Goal: Transaction & Acquisition: Book appointment/travel/reservation

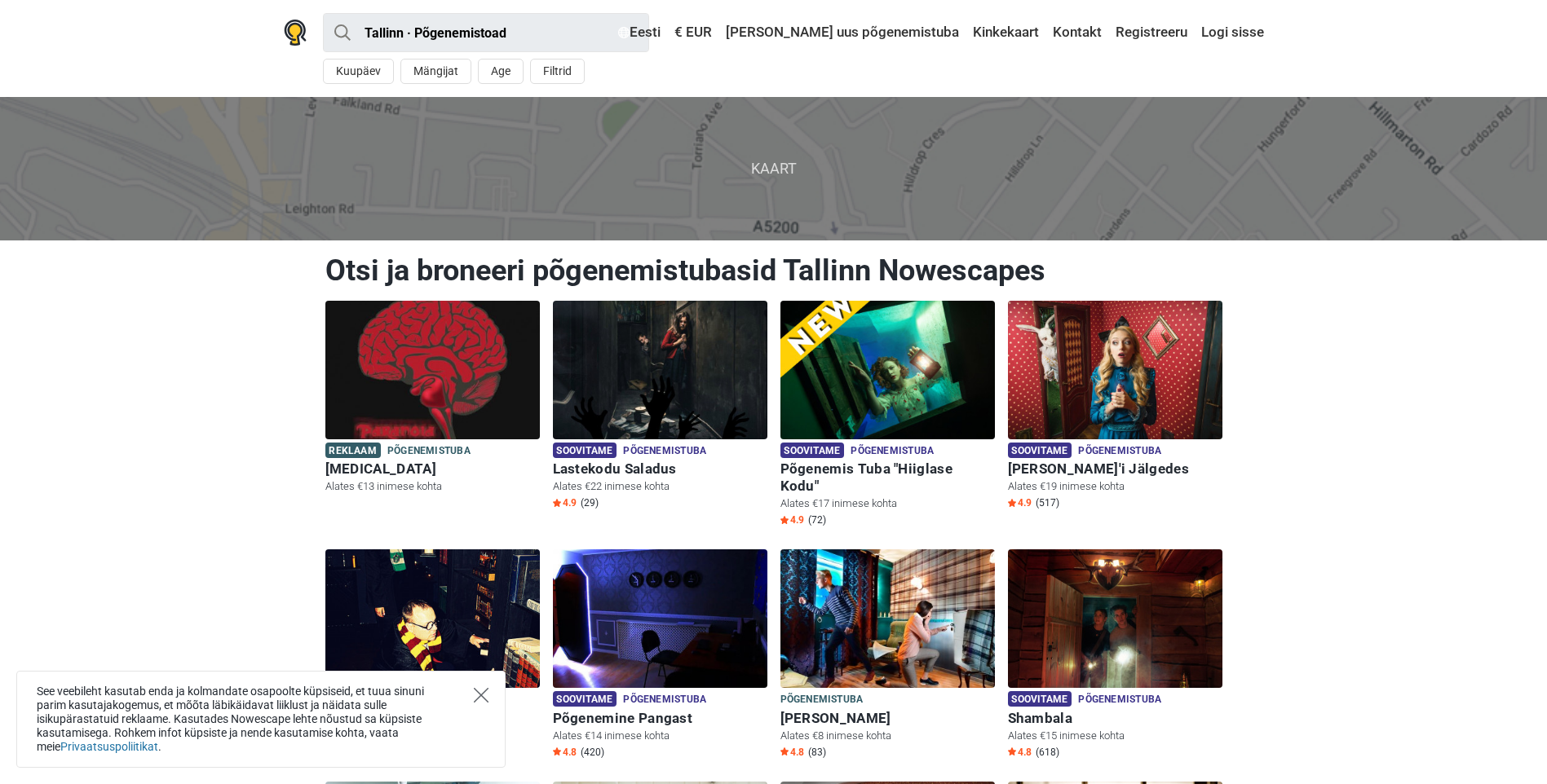
click at [475, 699] on icon "Close" at bounding box center [481, 695] width 15 height 15
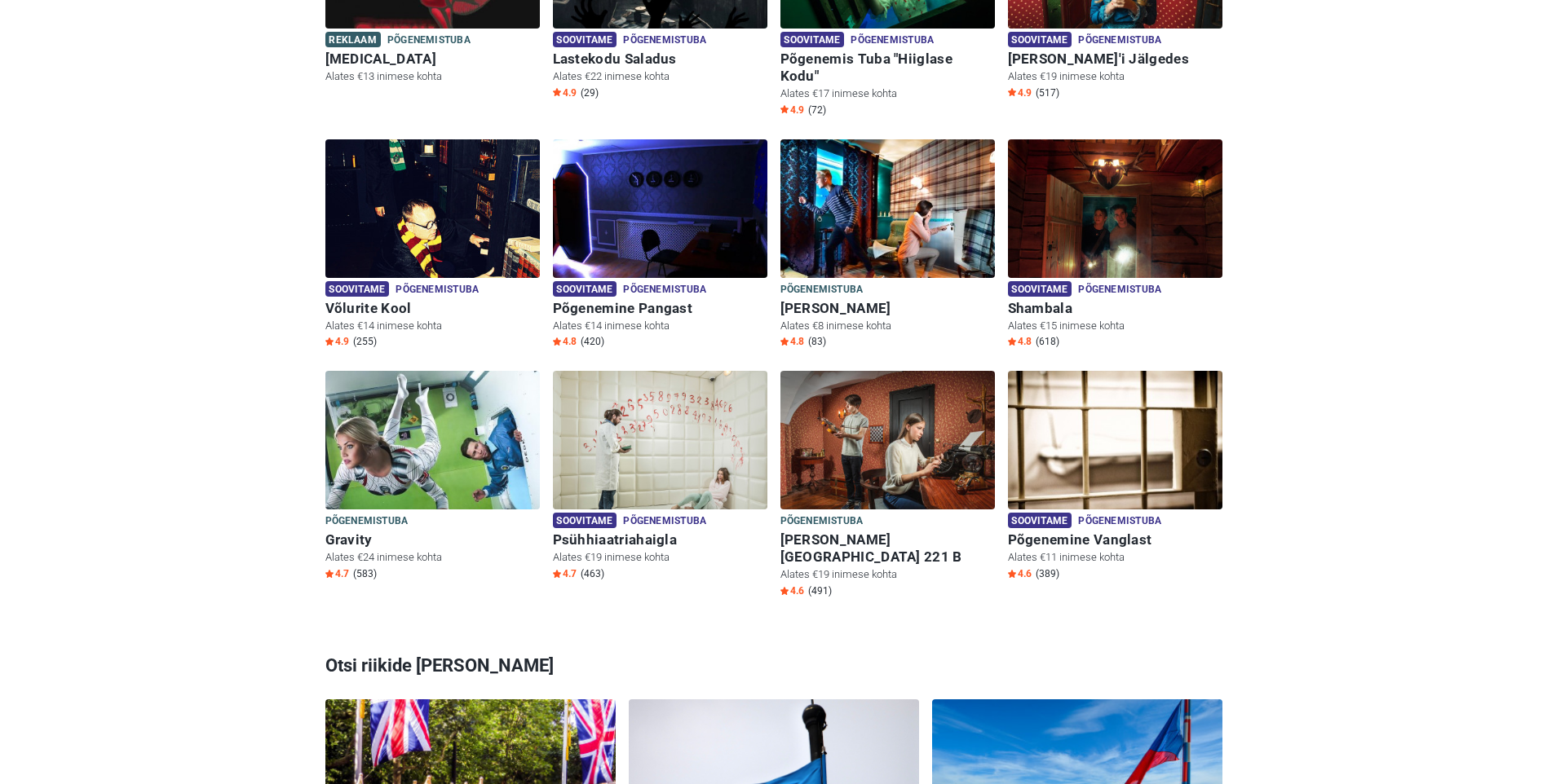
scroll to position [733, 0]
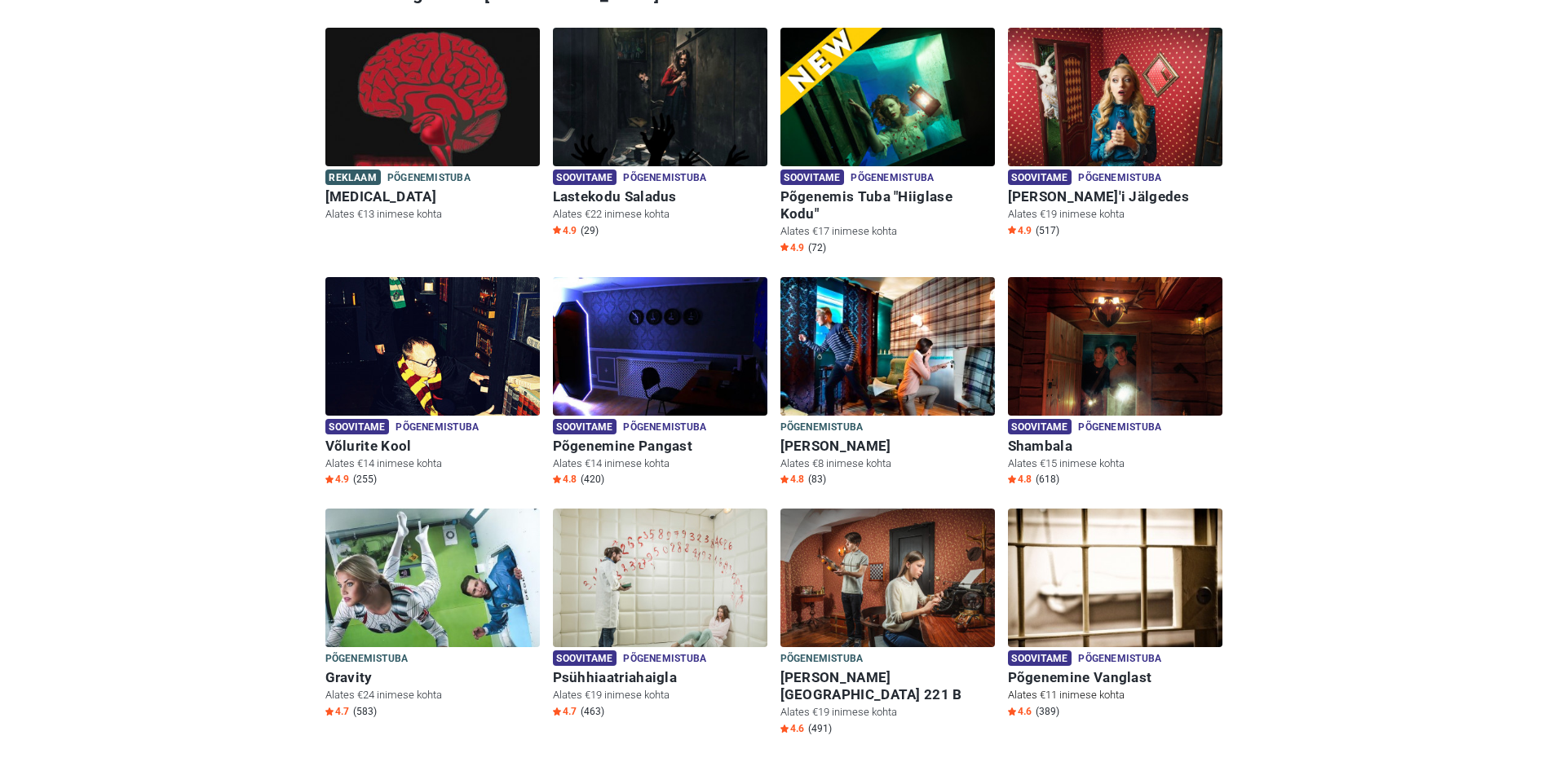
click at [1123, 573] on img at bounding box center [1115, 588] width 214 height 159
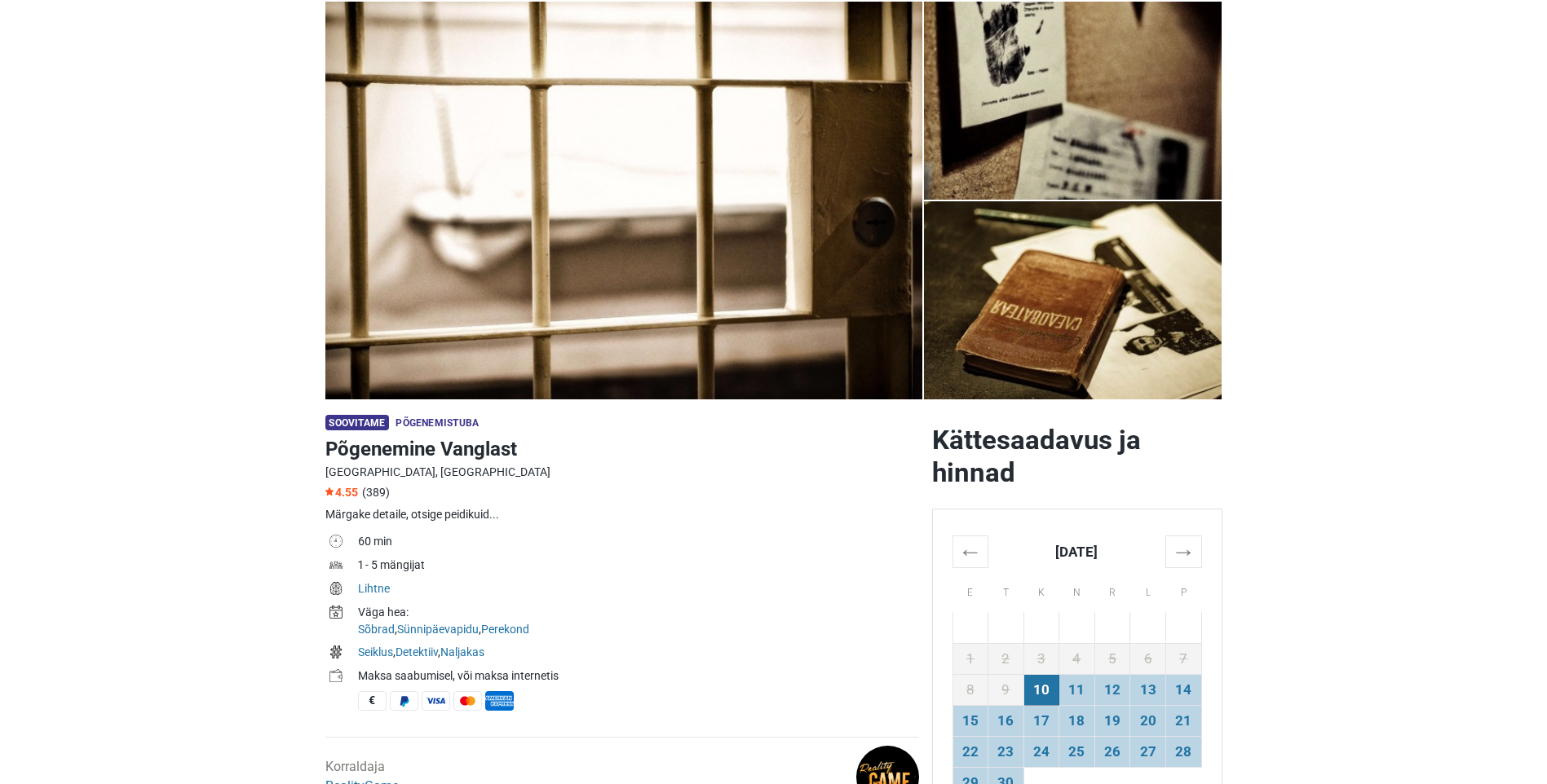
scroll to position [326, 0]
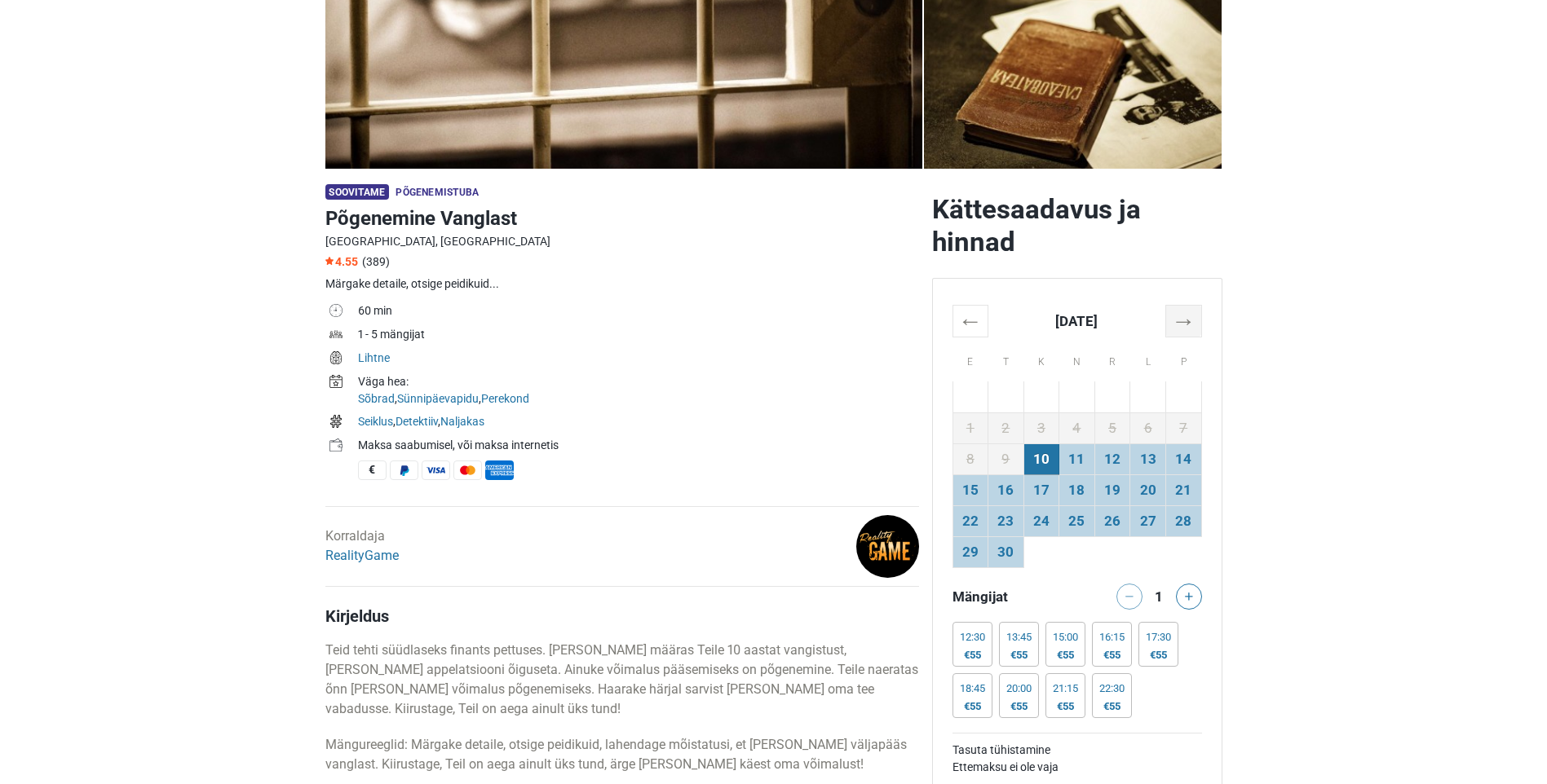
click at [1190, 322] on th "→" at bounding box center [1183, 320] width 36 height 32
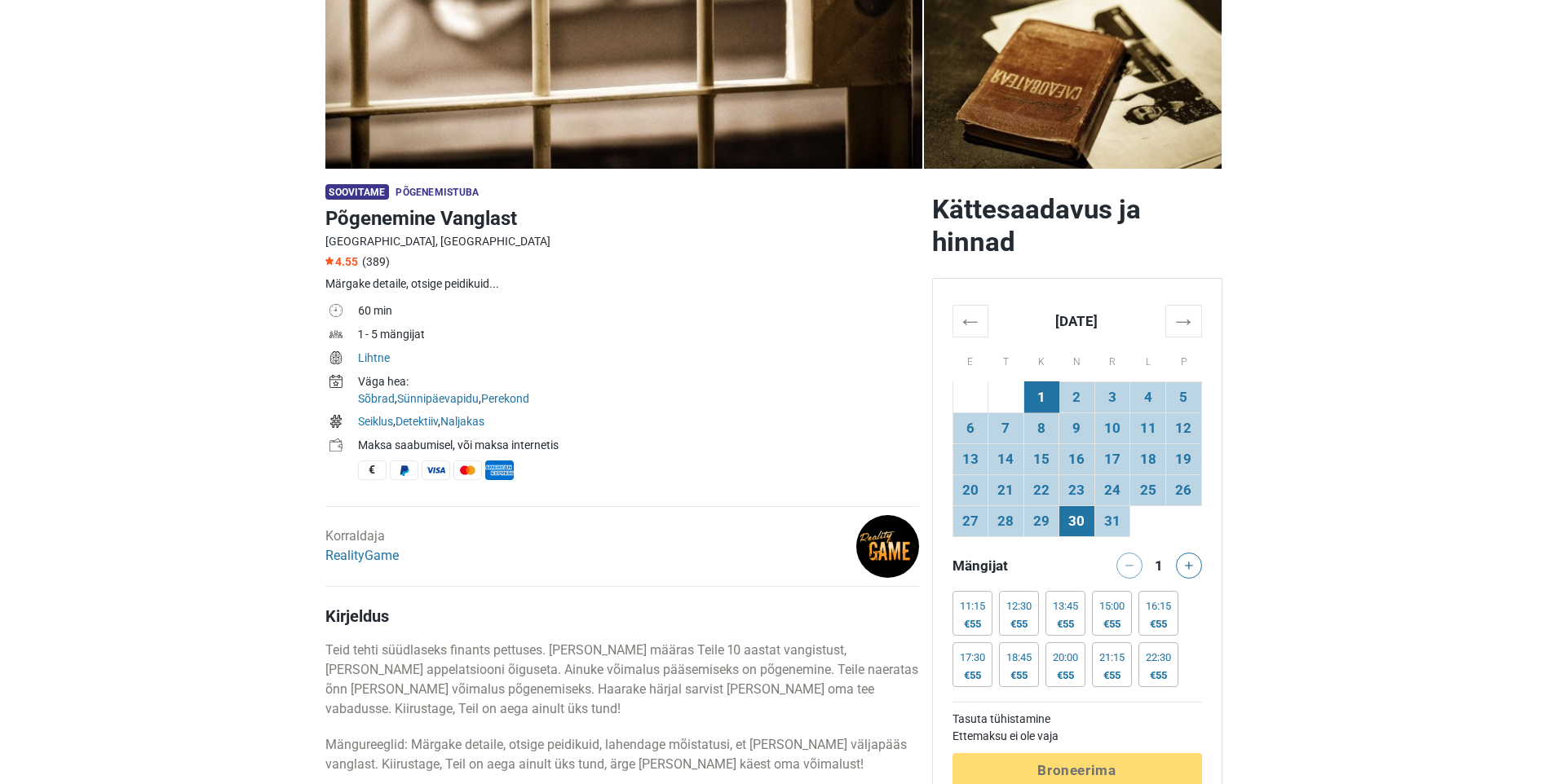
click at [1081, 526] on td "30" at bounding box center [1077, 521] width 36 height 31
click at [1178, 673] on div "22:30 €55" at bounding box center [1158, 664] width 40 height 45
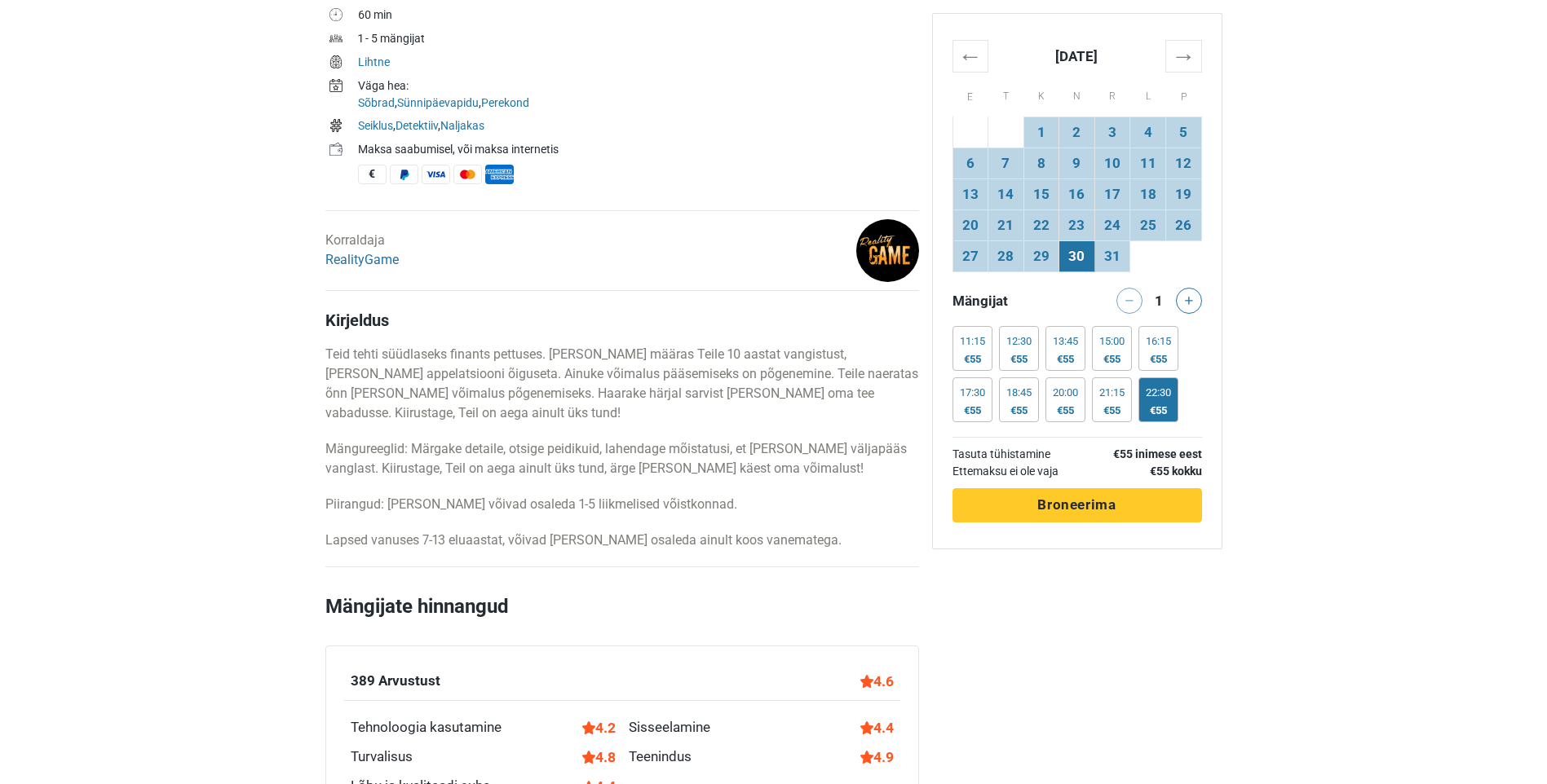
scroll to position [652, 0]
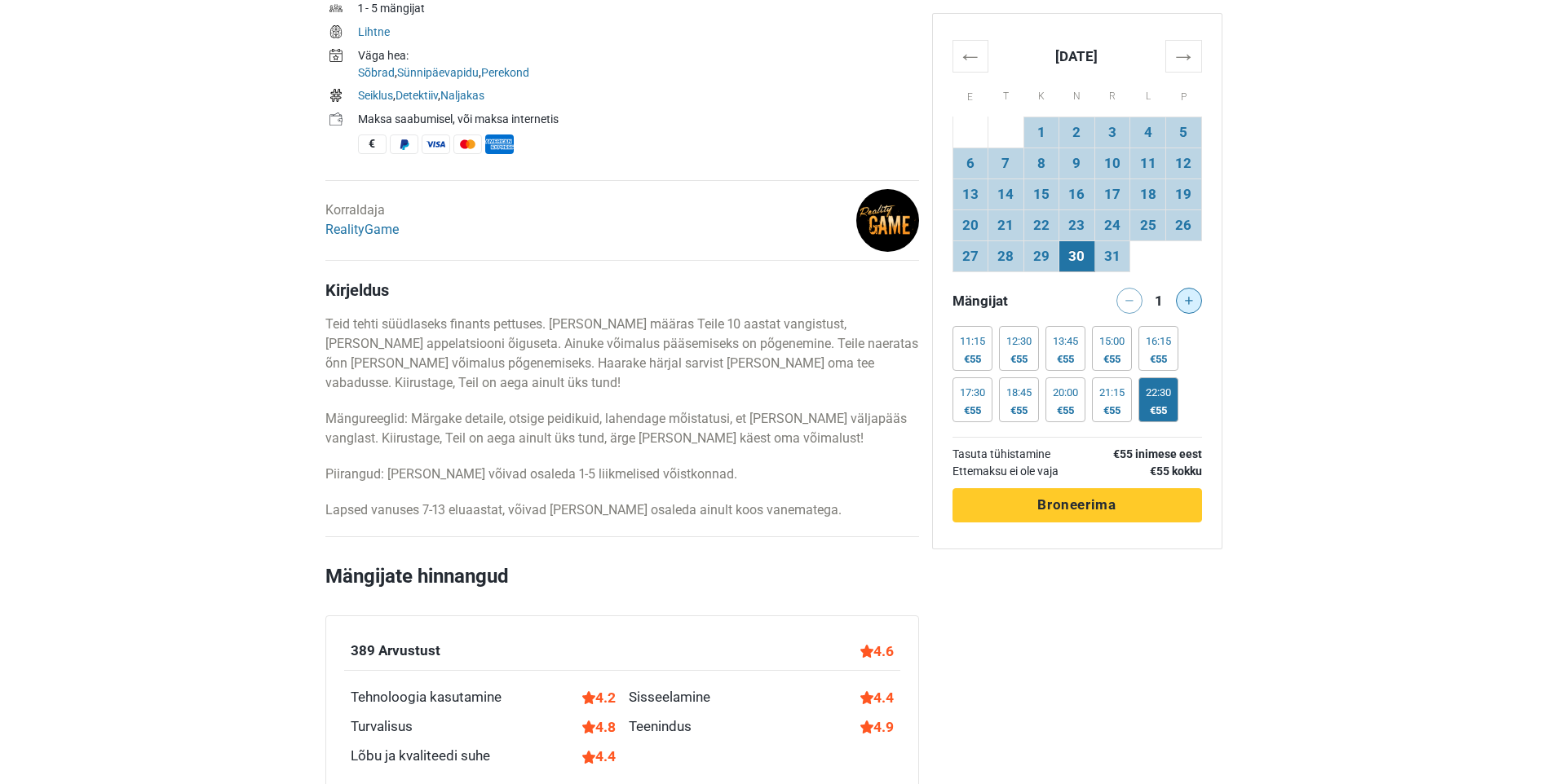
click at [1186, 297] on icon at bounding box center [1188, 300] width 8 height 8
click at [1182, 296] on button at bounding box center [1189, 301] width 26 height 26
click at [1093, 500] on span "Broneerima" at bounding box center [1076, 504] width 78 height 17
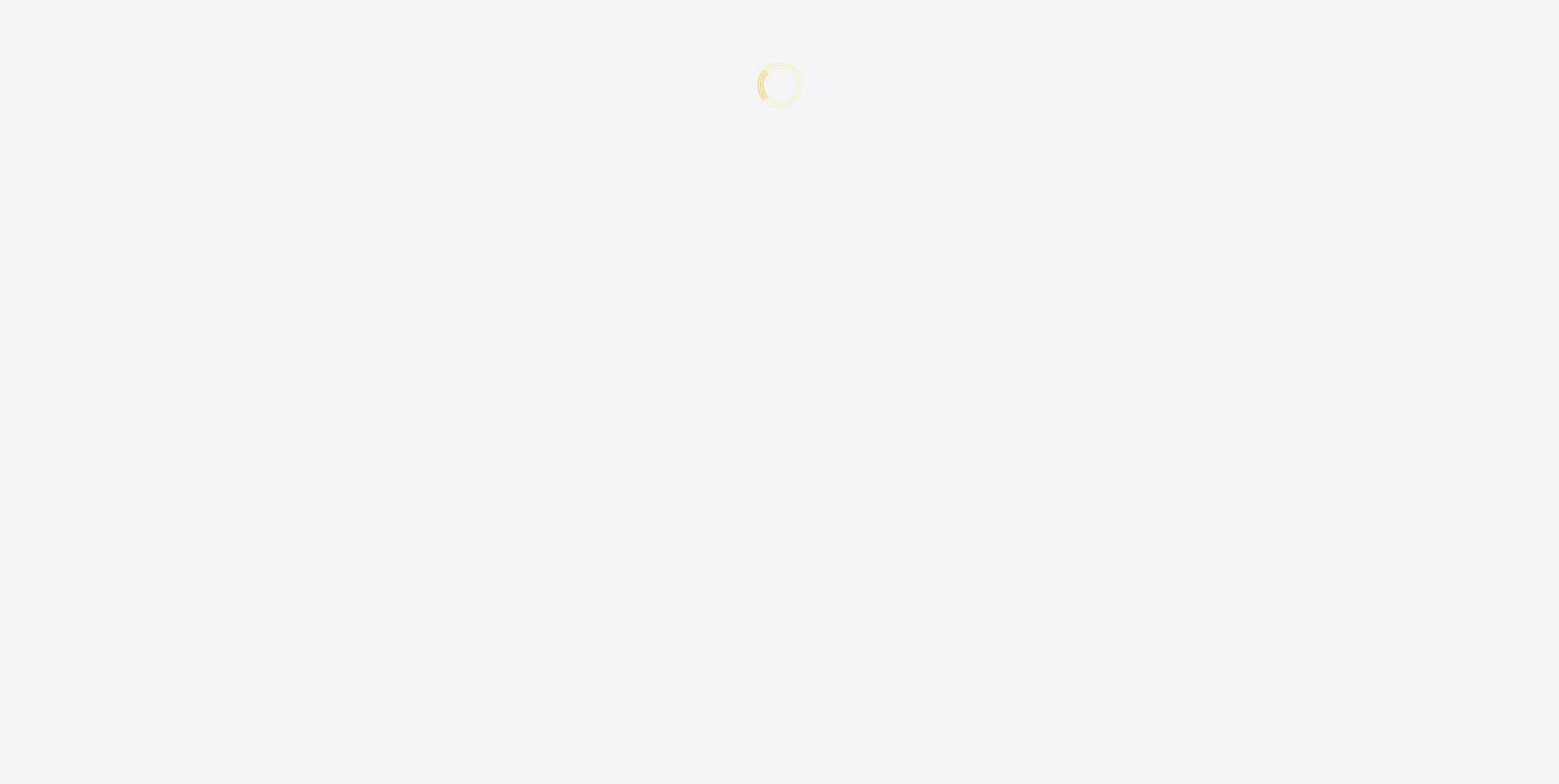
type input "+372"
